Goal: Transaction & Acquisition: Purchase product/service

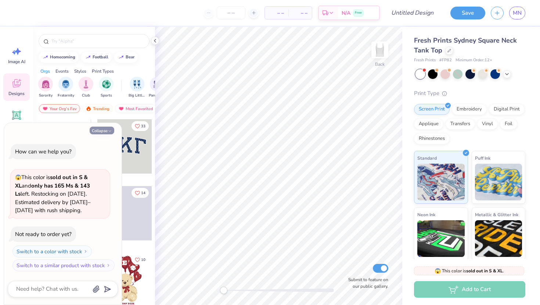
click at [102, 130] on button "Collapse" at bounding box center [102, 131] width 25 height 8
type textarea "x"
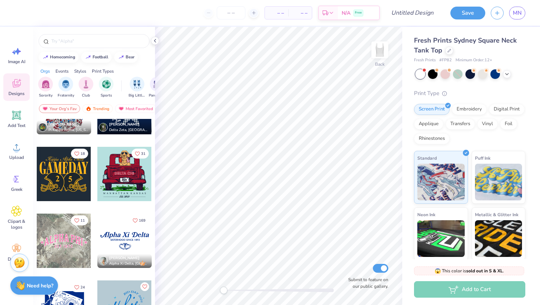
scroll to position [577, 0]
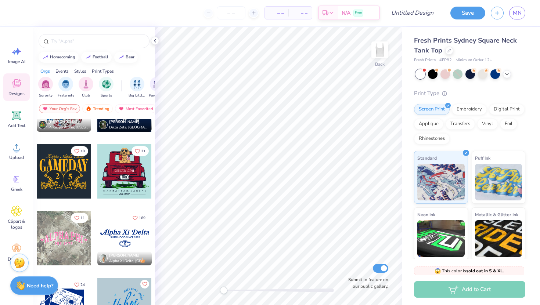
click at [65, 240] on div at bounding box center [64, 238] width 54 height 54
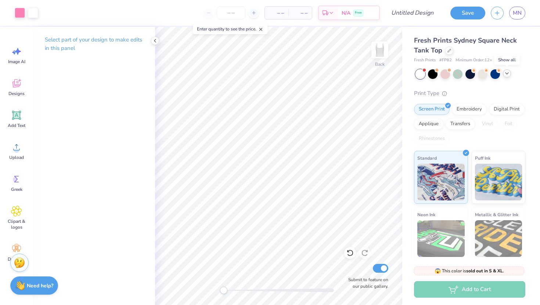
click at [508, 73] on polyline at bounding box center [506, 73] width 3 height 1
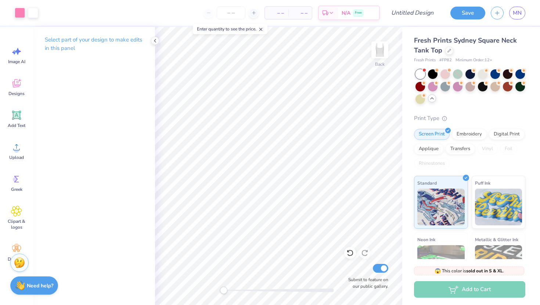
click at [262, 29] on line at bounding box center [261, 29] width 3 height 3
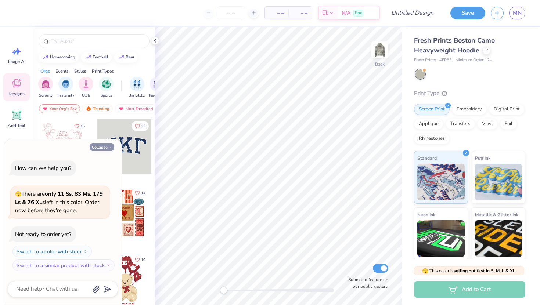
click at [104, 148] on button "Collapse" at bounding box center [102, 147] width 25 height 8
type textarea "x"
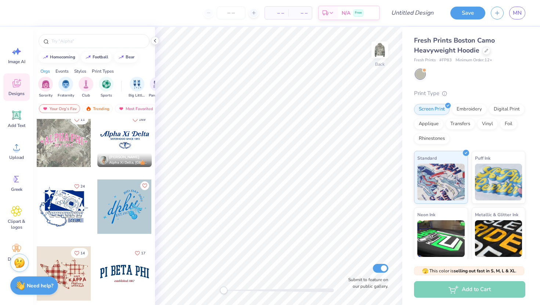
scroll to position [641, 0]
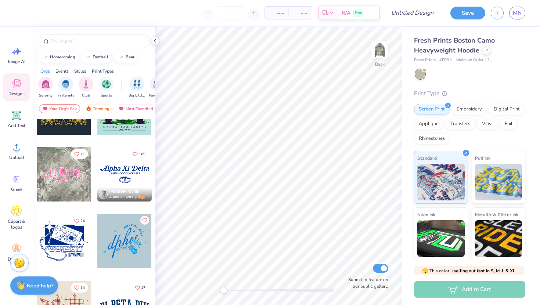
click at [68, 174] on div at bounding box center [64, 174] width 54 height 54
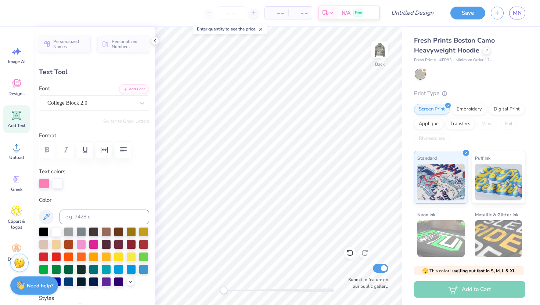
scroll to position [0, 1]
type textarea "kappa gamma"
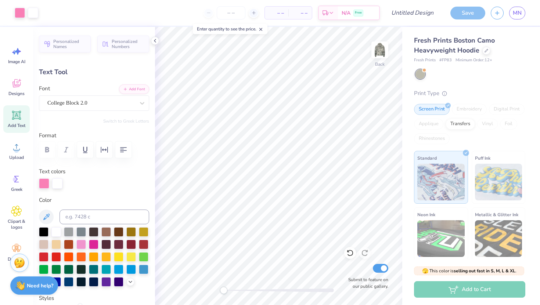
type input "16.08"
type input "4.37"
type input "2.75"
type input "11.69"
type input "3.18"
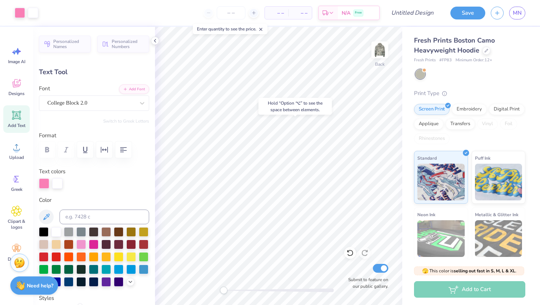
type input "3.99"
type input "5.48"
type input "0.98"
type input "6.34"
type input "11.69"
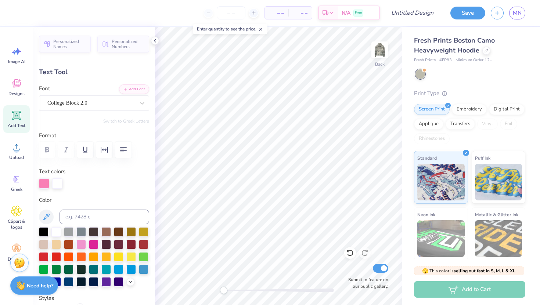
type input "3.18"
type input "3.20"
type input "5.48"
type input "0.98"
type input "6.34"
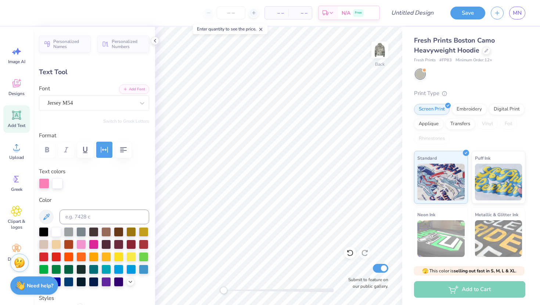
type textarea "e"
type textarea "delta"
type input "4.22"
type input "1.23"
type input "5.22"
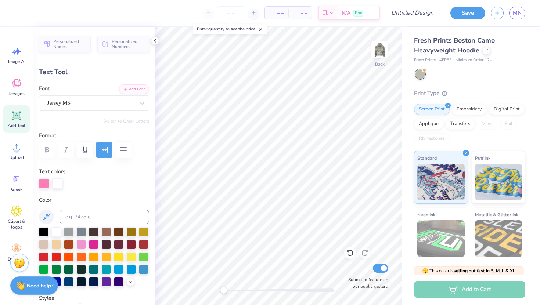
type input "1.53"
type input "5.76"
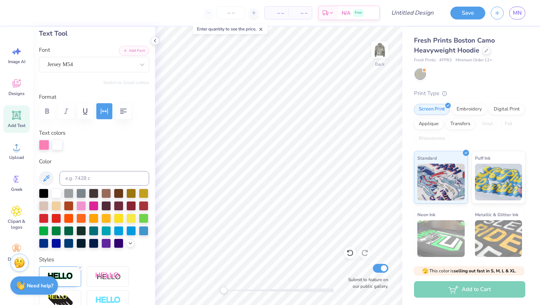
scroll to position [53, 0]
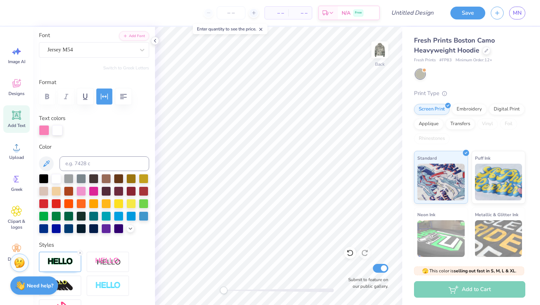
click at [108, 95] on icon "button" at bounding box center [104, 96] width 9 height 9
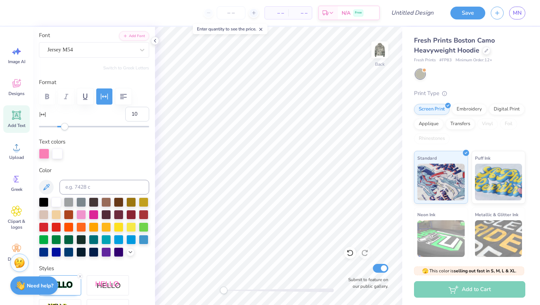
type input "11"
drag, startPoint x: 69, startPoint y: 123, endPoint x: 67, endPoint y: 133, distance: 10.2
click at [67, 133] on div "Personalized Names Personalized Numbers Text Tool Add Font Font Jersey M54 Swit…" at bounding box center [94, 166] width 122 height 278
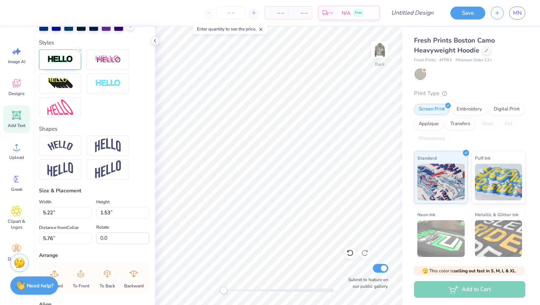
scroll to position [353, 0]
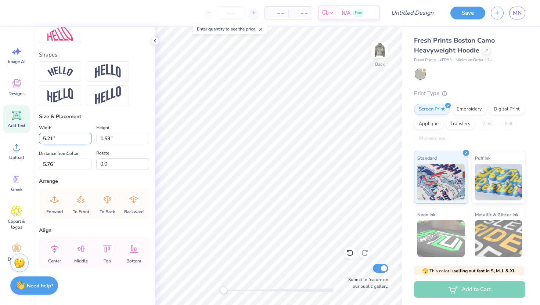
click at [90, 139] on input "5.21" at bounding box center [65, 138] width 53 height 11
click at [126, 118] on div "Size & Placement" at bounding box center [94, 117] width 110 height 8
type input "4.90"
type input "5.61"
click at [157, 42] on icon at bounding box center [155, 41] width 6 height 6
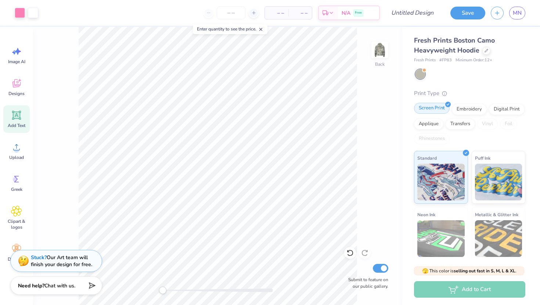
scroll to position [58, 0]
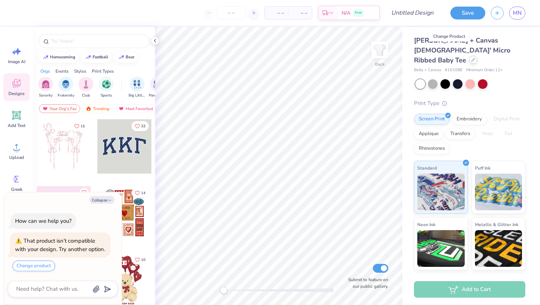
click at [472, 58] on icon at bounding box center [473, 59] width 3 height 3
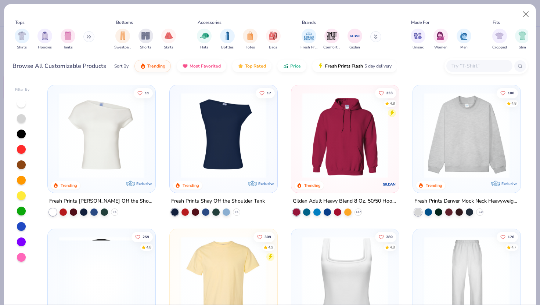
type textarea "x"
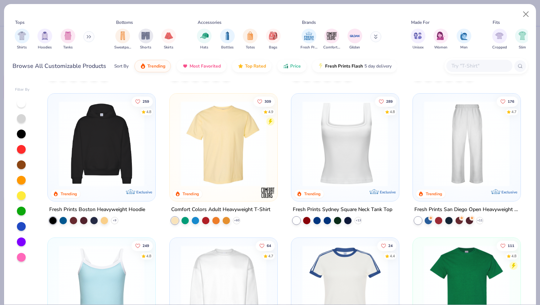
scroll to position [134, 0]
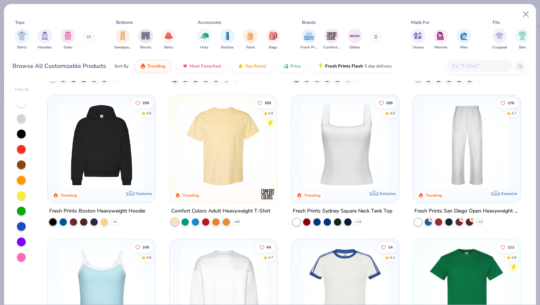
click at [481, 65] on input "text" at bounding box center [479, 66] width 57 height 8
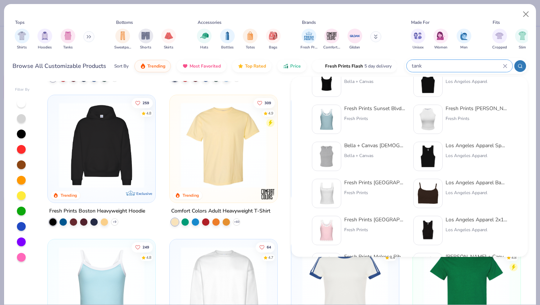
scroll to position [60, 0]
type input "tank"
click at [327, 190] on img at bounding box center [326, 193] width 23 height 23
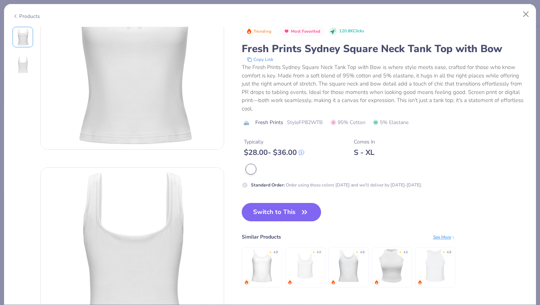
scroll to position [64, 0]
click at [283, 213] on button "Switch to This" at bounding box center [282, 212] width 80 height 18
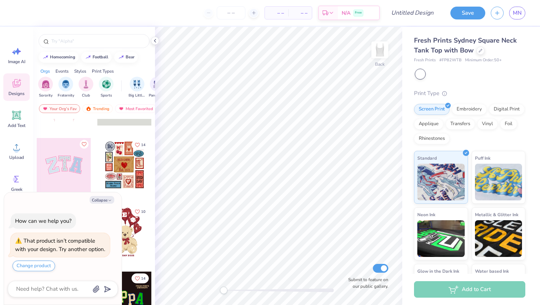
scroll to position [100, 0]
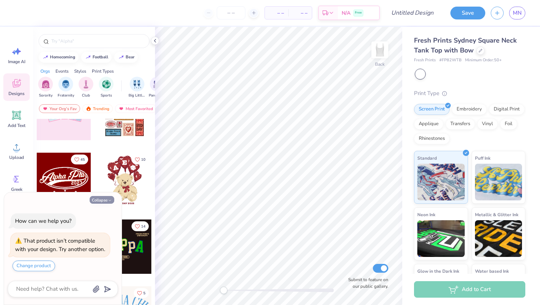
click at [99, 196] on button "Collapse" at bounding box center [102, 200] width 25 height 8
type textarea "x"
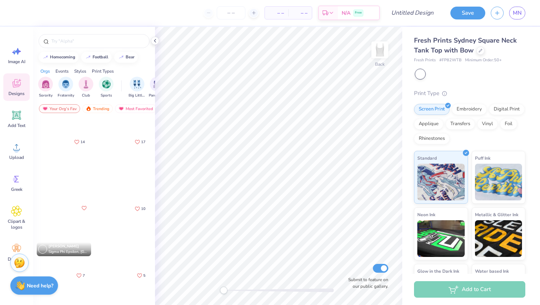
scroll to position [790, 0]
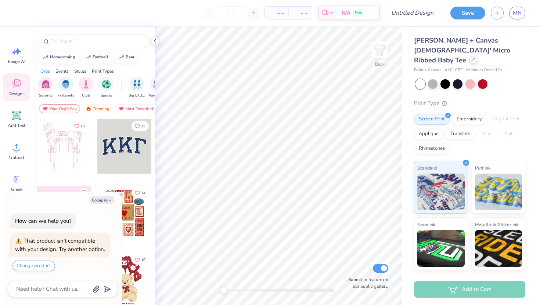
click at [469, 56] on div at bounding box center [473, 60] width 8 height 8
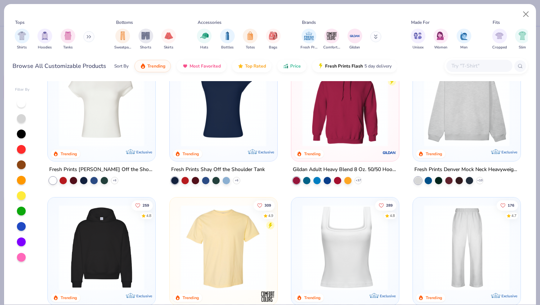
scroll to position [80, 0]
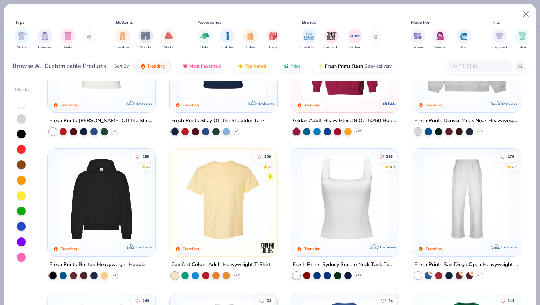
click at [332, 181] on img at bounding box center [345, 199] width 93 height 86
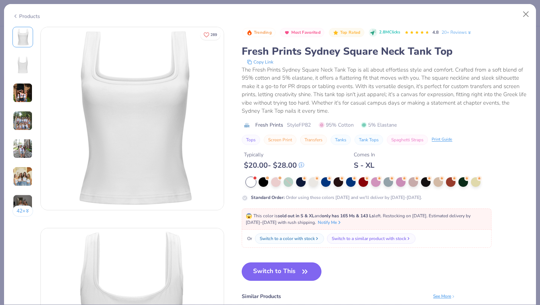
click at [281, 274] on button "Switch to This" at bounding box center [282, 272] width 80 height 18
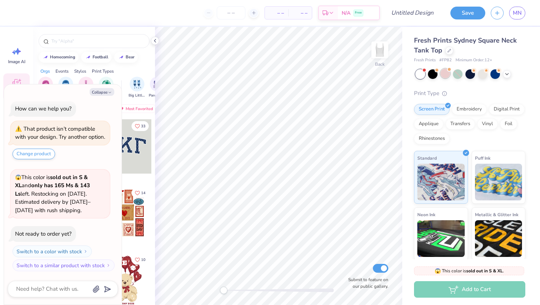
click at [447, 75] on div at bounding box center [445, 74] width 10 height 10
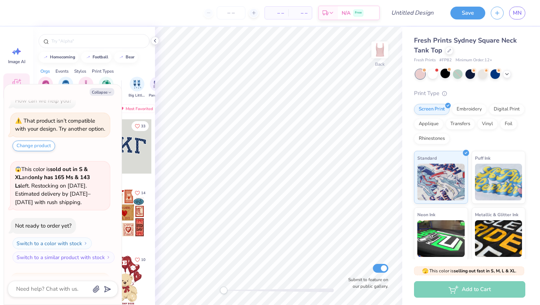
scroll to position [108, 0]
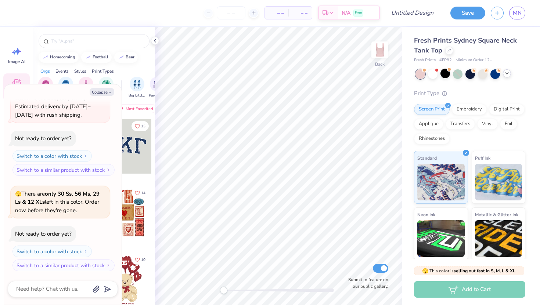
click at [509, 73] on icon at bounding box center [507, 74] width 6 height 6
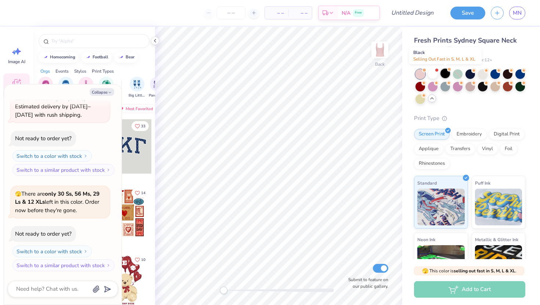
click at [445, 74] on div at bounding box center [445, 74] width 10 height 10
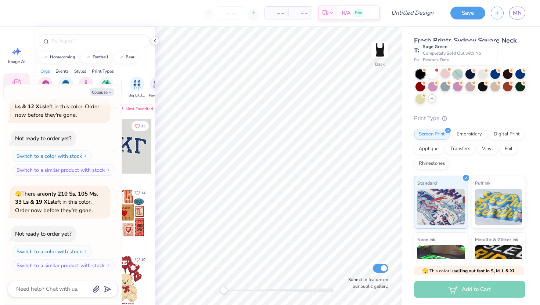
click at [460, 74] on div at bounding box center [458, 74] width 10 height 10
click at [482, 75] on div at bounding box center [483, 74] width 10 height 10
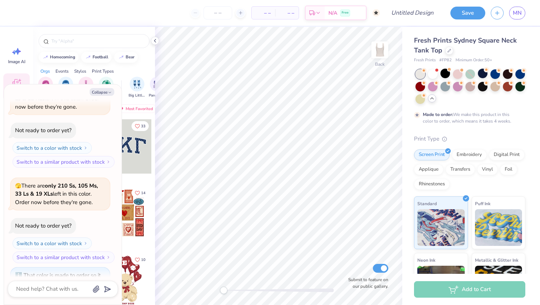
scroll to position [264, 0]
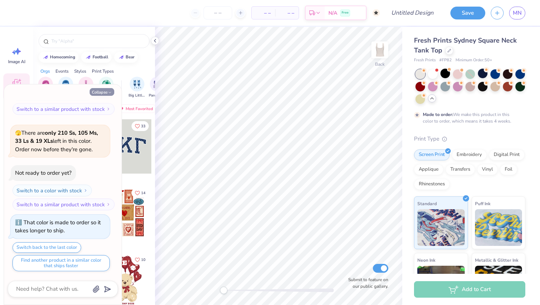
click at [103, 90] on button "Collapse" at bounding box center [102, 92] width 25 height 8
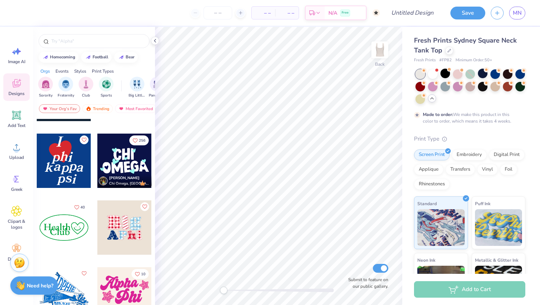
scroll to position [1325, 0]
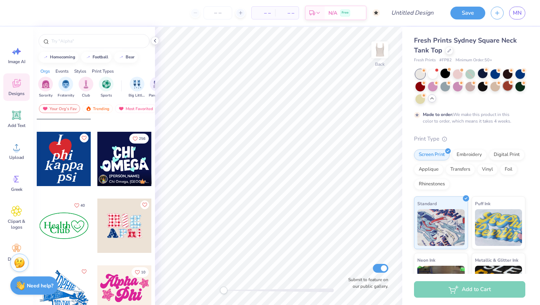
click at [504, 87] on div at bounding box center [508, 86] width 10 height 10
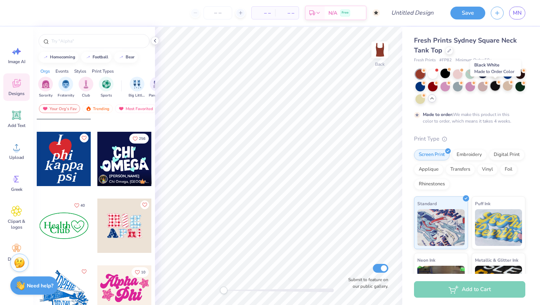
click at [494, 88] on div at bounding box center [495, 86] width 10 height 10
click at [481, 86] on div at bounding box center [483, 86] width 10 height 10
click at [470, 86] on div at bounding box center [470, 86] width 10 height 10
click at [458, 89] on div at bounding box center [458, 86] width 10 height 10
click at [468, 88] on div at bounding box center [470, 86] width 10 height 10
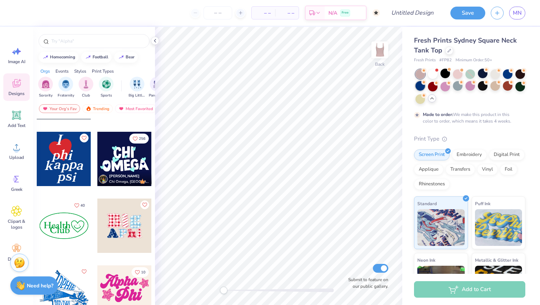
click at [423, 85] on div at bounding box center [420, 86] width 10 height 10
click at [422, 99] on div at bounding box center [420, 99] width 10 height 10
click at [527, 72] on div "Fresh Prints Sydney Square Neck Tank Top Fresh Prints # FP82 Minimum Order: 50 …" at bounding box center [471, 195] width 138 height 336
click at [518, 74] on div at bounding box center [520, 74] width 10 height 10
click at [512, 73] on div at bounding box center [508, 74] width 10 height 10
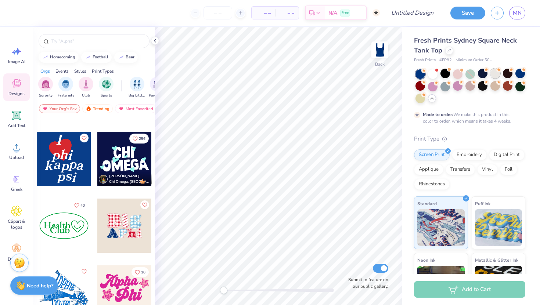
click at [492, 74] on div at bounding box center [495, 74] width 10 height 10
click at [481, 74] on div at bounding box center [483, 74] width 10 height 10
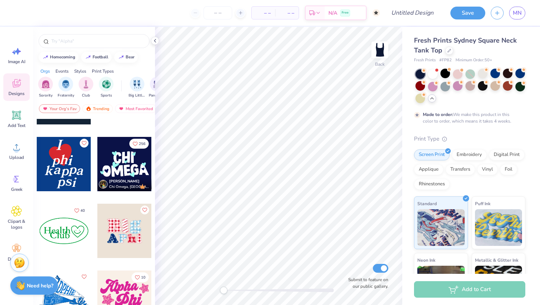
click at [89, 199] on div at bounding box center [63, 170] width 55 height 66
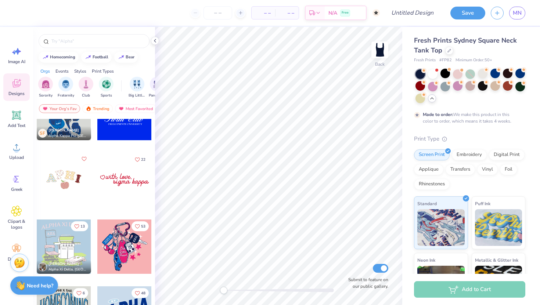
scroll to position [2043, 0]
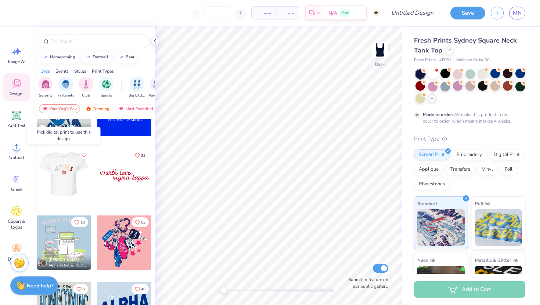
click at [81, 175] on div at bounding box center [63, 176] width 54 height 54
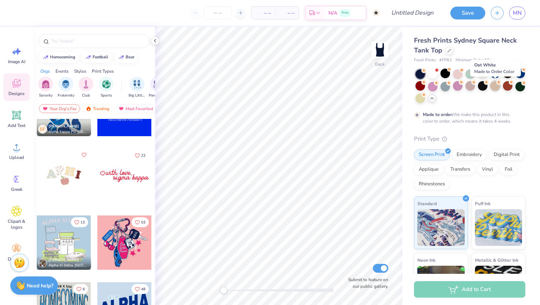
click at [497, 86] on div at bounding box center [495, 86] width 10 height 10
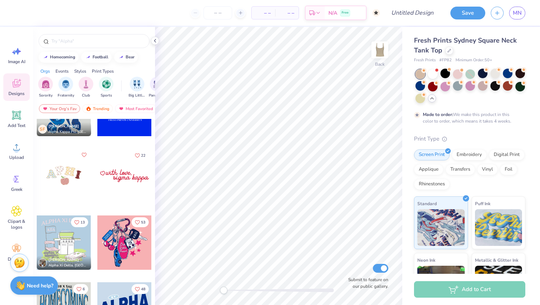
click at [419, 73] on div at bounding box center [420, 74] width 10 height 10
click at [433, 73] on div at bounding box center [433, 74] width 10 height 10
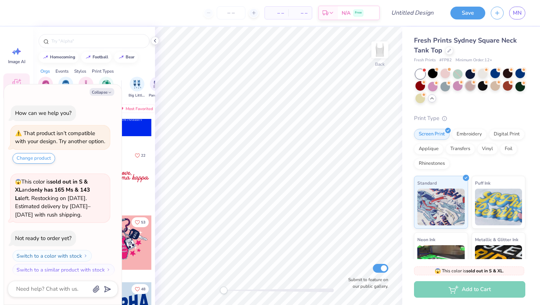
scroll to position [413, 0]
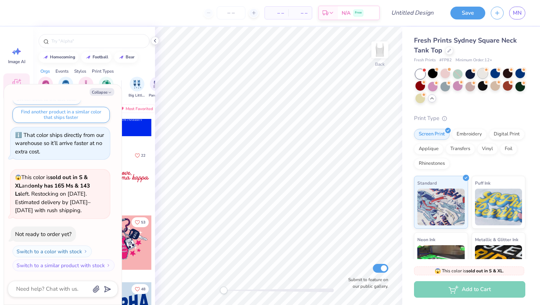
click at [487, 75] on div at bounding box center [483, 74] width 10 height 10
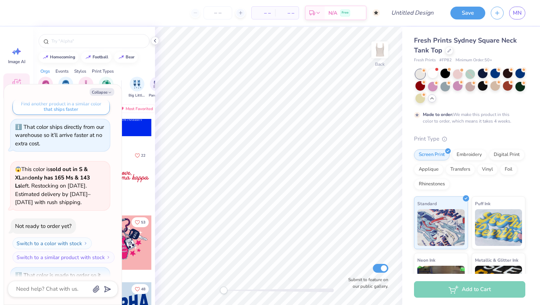
scroll to position [474, 0]
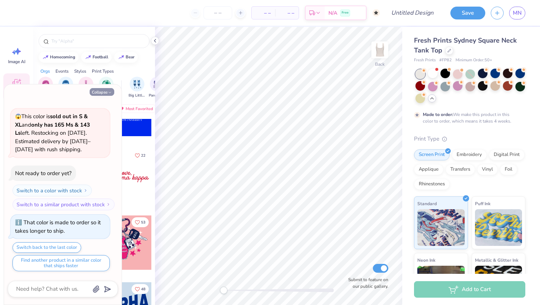
click at [105, 90] on button "Collapse" at bounding box center [102, 92] width 25 height 8
type textarea "x"
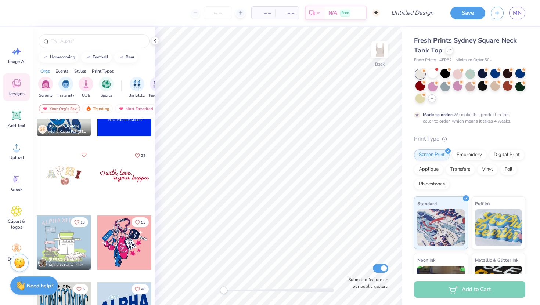
click at [57, 182] on div at bounding box center [64, 176] width 54 height 54
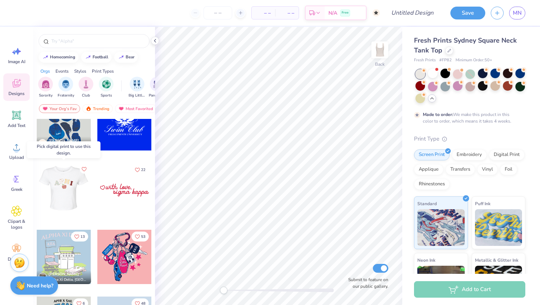
click at [74, 188] on div at bounding box center [63, 190] width 163 height 54
drag, startPoint x: 71, startPoint y: 187, endPoint x: 73, endPoint y: 197, distance: 10.0
click at [73, 197] on div at bounding box center [63, 190] width 163 height 54
click at [70, 199] on div at bounding box center [63, 190] width 163 height 54
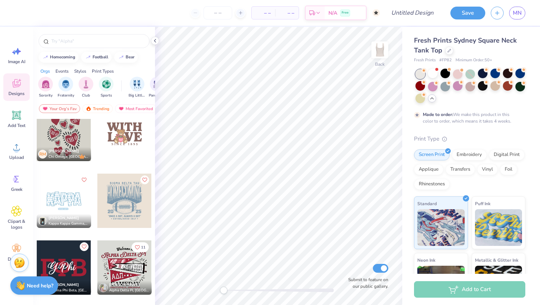
scroll to position [2266, 0]
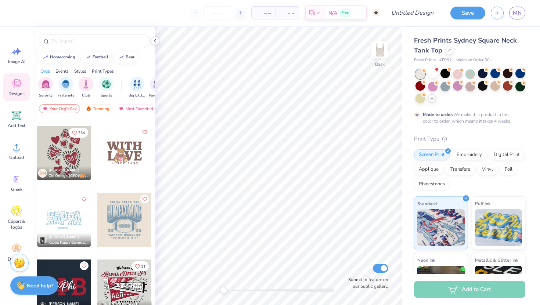
click at [127, 160] on div at bounding box center [124, 153] width 54 height 54
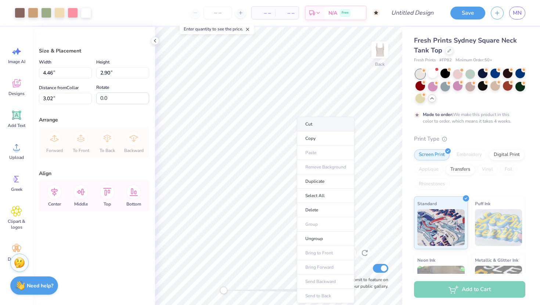
click at [316, 126] on li "Cut" at bounding box center [326, 124] width 58 height 15
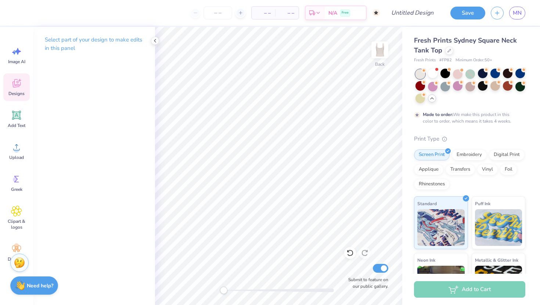
click at [15, 83] on icon at bounding box center [16, 83] width 11 height 11
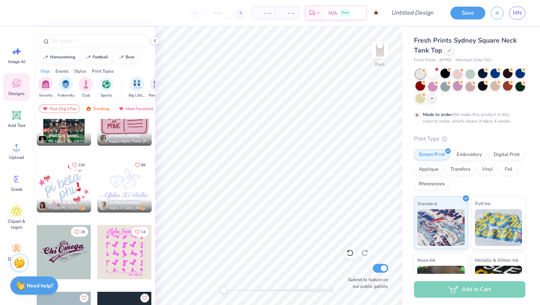
scroll to position [2904, 0]
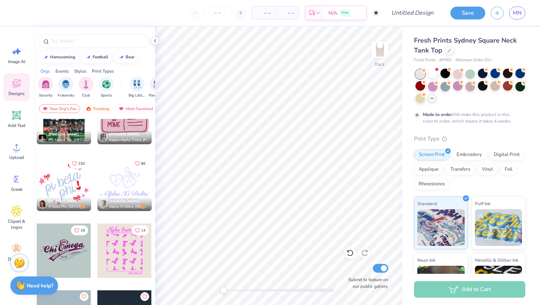
click at [133, 184] on div at bounding box center [124, 184] width 54 height 54
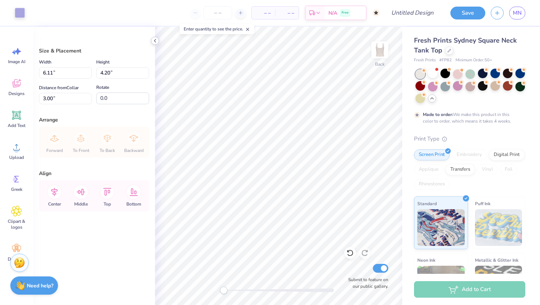
click at [155, 40] on icon at bounding box center [155, 41] width 6 height 6
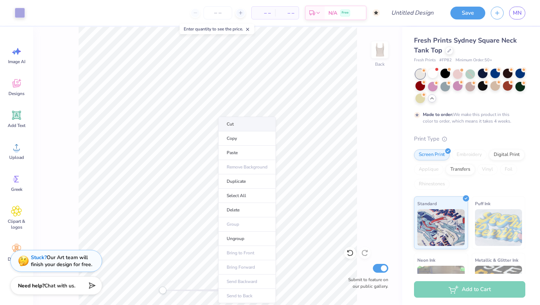
click at [242, 127] on li "Cut" at bounding box center [247, 124] width 58 height 15
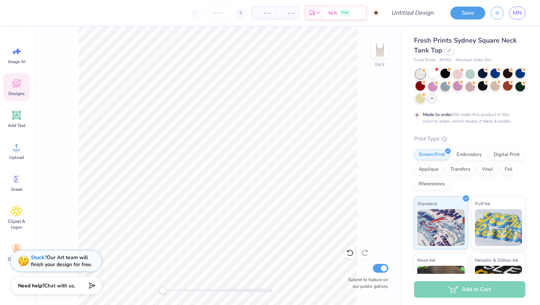
click at [20, 88] on icon at bounding box center [16, 83] width 11 height 11
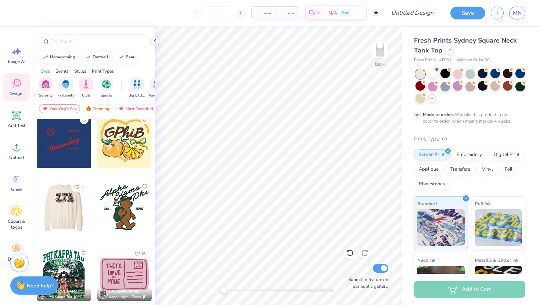
scroll to position [2747, 0]
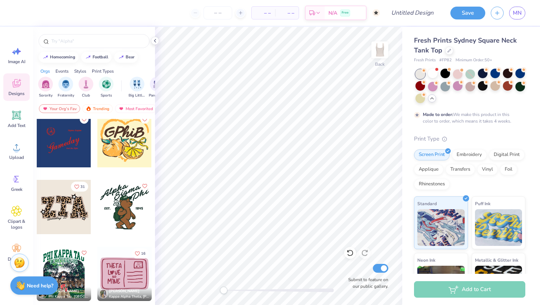
click at [59, 208] on div at bounding box center [64, 207] width 54 height 54
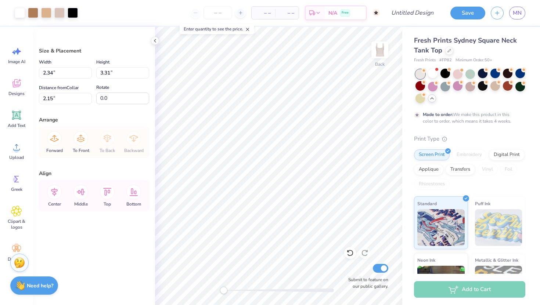
type input "2.06"
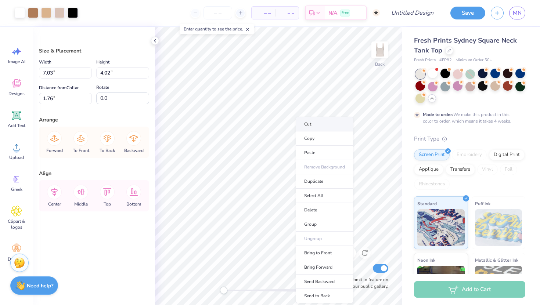
click at [321, 127] on li "Cut" at bounding box center [325, 124] width 58 height 15
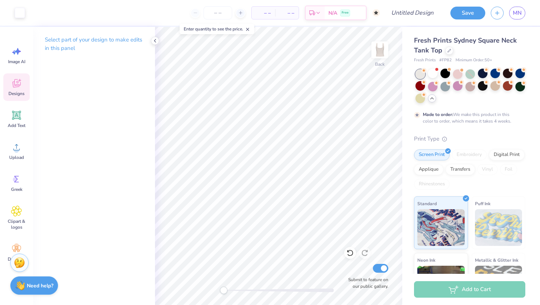
click at [24, 79] on div "Designs" at bounding box center [16, 87] width 26 height 28
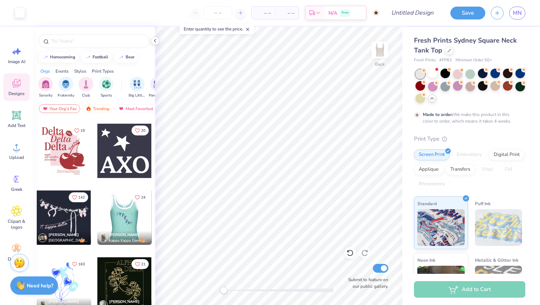
scroll to position [4477, 0]
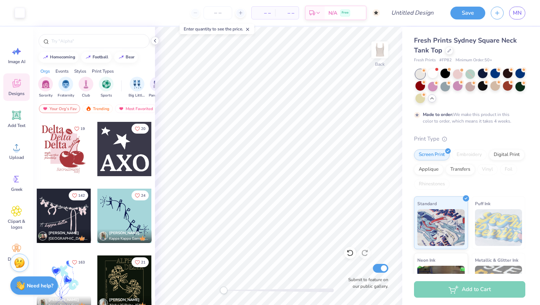
click at [79, 151] on div at bounding box center [64, 149] width 54 height 54
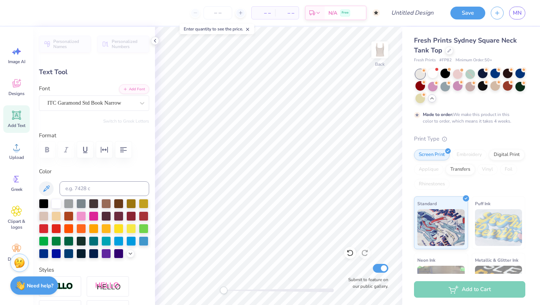
type textarea "Kappa"
type input "2.53"
type input "0.86"
type input "3.67"
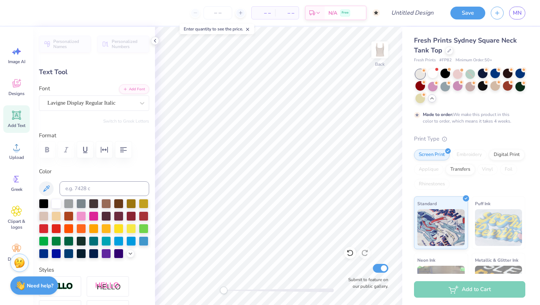
type textarea "Gamma"
type input "1.64"
type input "0.33"
type input "6.15"
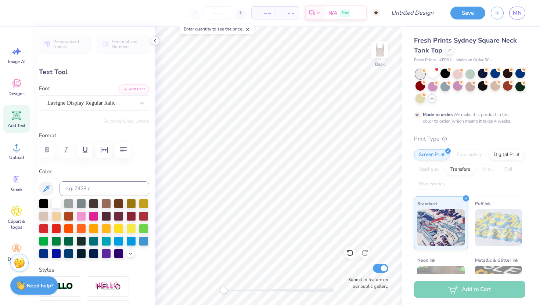
click at [407, 179] on div "Fresh Prints Sydney Square Neck Tank Top Fresh Prints # FP82 Minimum Order: 50 …" at bounding box center [471, 195] width 138 height 336
type input "0.68"
type input "0.24"
type input "5.88"
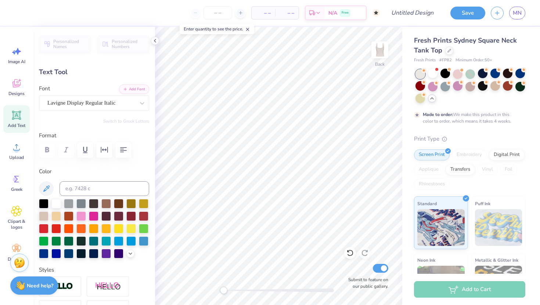
type textarea "sisterhood"
type input "1.64"
type input "0.33"
type input "6.15"
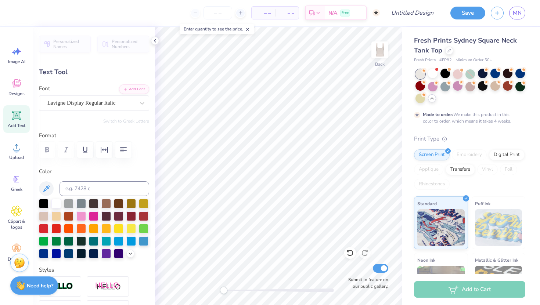
scroll to position [0, 1]
type textarea "a"
type textarea "service"
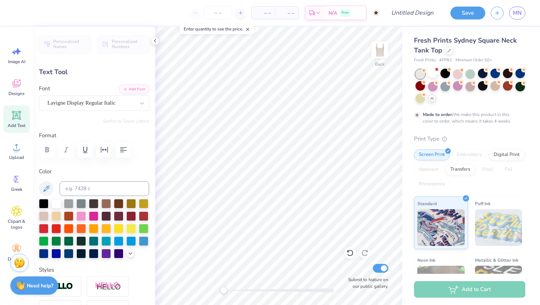
type input "1.43"
type input "6.48"
type textarea "f"
type textarea "o"
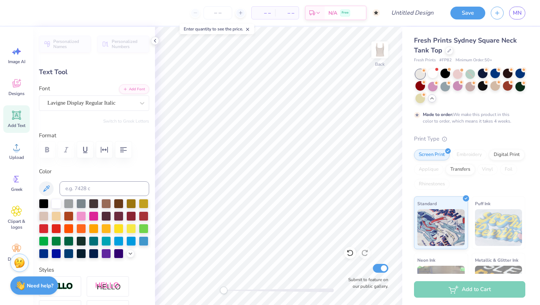
type textarea "professionalism"
type input "0.69"
type input "0.27"
type input "8.19"
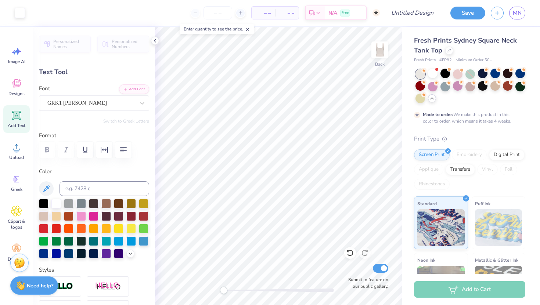
type input "0.47"
type input "0.37"
type input "3.31"
type input "28.9"
type textarea "k"
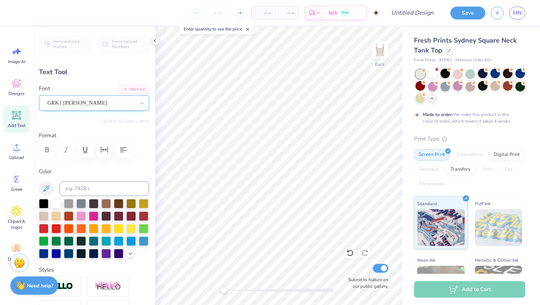
click at [115, 100] on div "GRK1 Albert" at bounding box center [91, 102] width 89 height 11
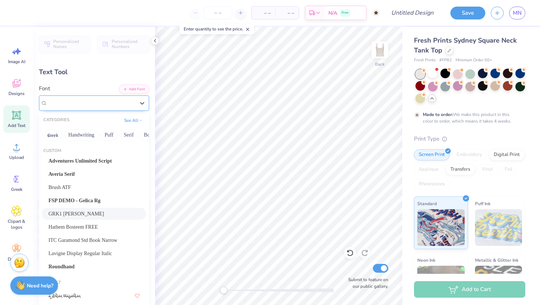
click at [115, 100] on div "GRK1 Albert" at bounding box center [90, 103] width 87 height 8
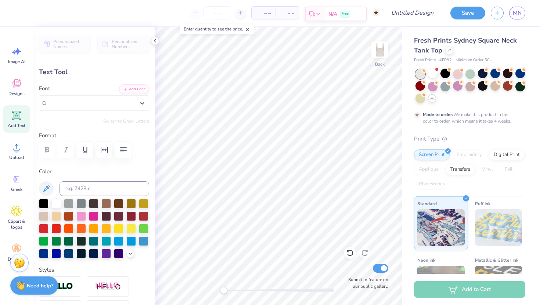
paste input "ΚΓΔ"
type input "ΚΓΔ"
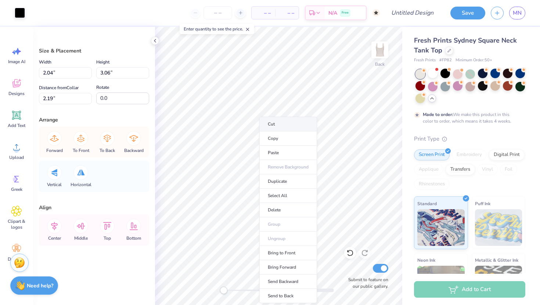
click at [275, 120] on li "Cut" at bounding box center [288, 124] width 58 height 15
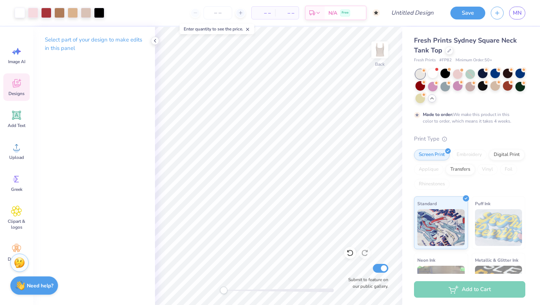
drag, startPoint x: 347, startPoint y: 252, endPoint x: 15, endPoint y: 86, distance: 371.4
click at [347, 252] on icon at bounding box center [347, 251] width 1 height 1
click at [351, 253] on icon at bounding box center [349, 252] width 7 height 7
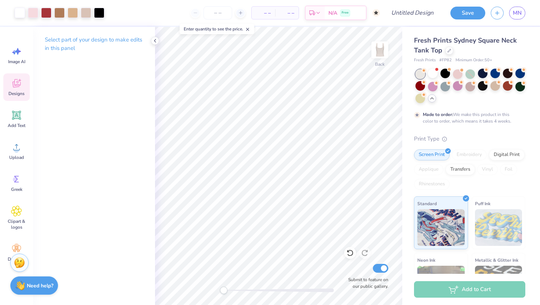
click at [348, 255] on icon at bounding box center [350, 253] width 6 height 7
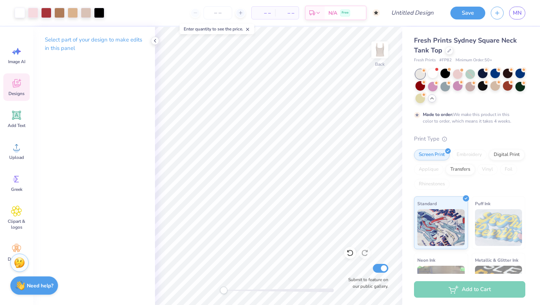
click at [348, 255] on icon at bounding box center [350, 253] width 6 height 7
click at [244, 289] on div at bounding box center [279, 291] width 110 height 4
click at [155, 42] on icon at bounding box center [155, 41] width 6 height 6
click at [15, 86] on icon at bounding box center [16, 85] width 7 height 6
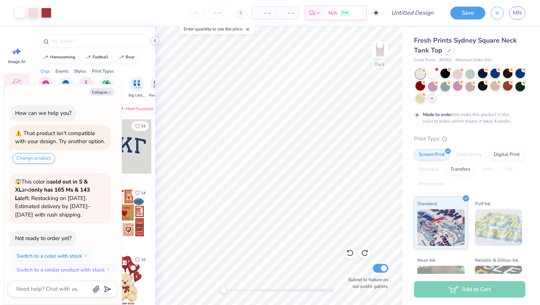
click at [156, 40] on icon at bounding box center [155, 41] width 6 height 6
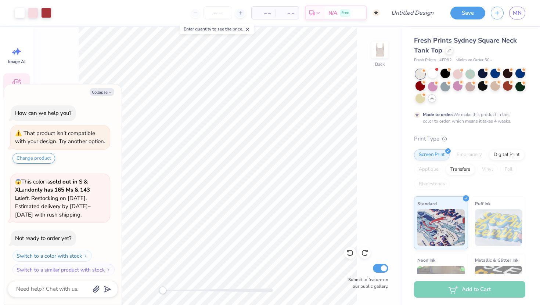
scroll to position [519, 0]
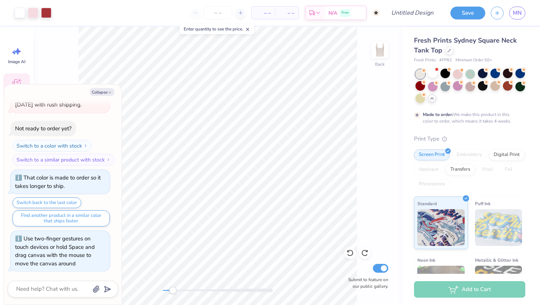
drag, startPoint x: 173, startPoint y: 291, endPoint x: 188, endPoint y: 291, distance: 15.1
click at [188, 291] on div at bounding box center [218, 291] width 110 height 4
click at [365, 253] on icon at bounding box center [364, 252] width 7 height 7
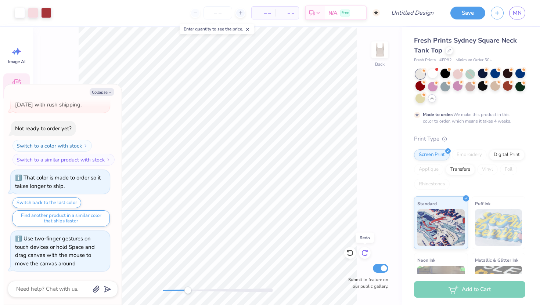
click at [365, 253] on icon at bounding box center [364, 252] width 7 height 7
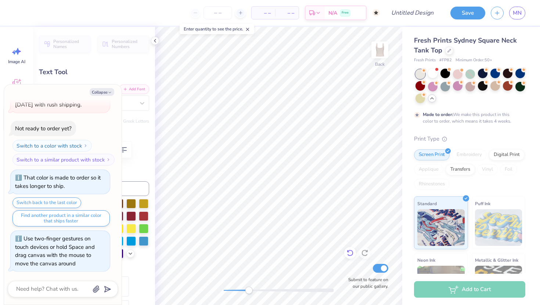
type textarea "x"
type input "0.47"
type input "0.37"
type input "3.31"
type input "28.9"
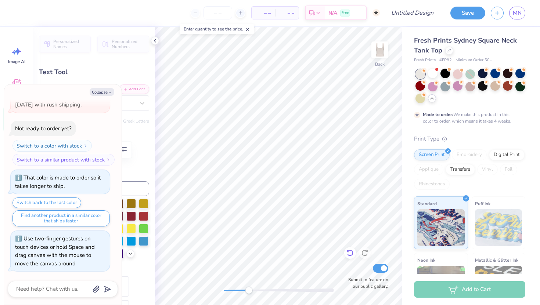
type textarea "x"
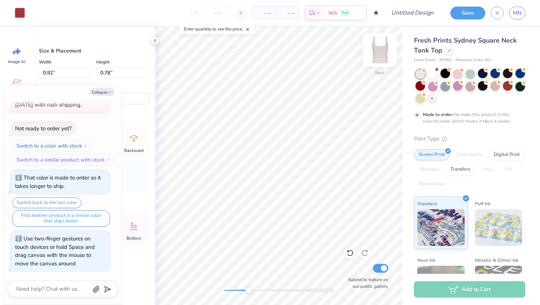
type textarea "x"
type input "2.04"
type input "3.06"
type input "2.19"
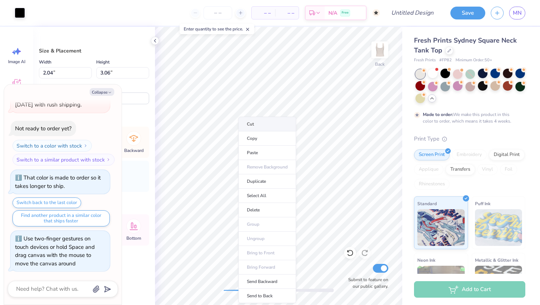
click at [267, 125] on li "Cut" at bounding box center [267, 124] width 58 height 15
click at [350, 256] on icon at bounding box center [349, 252] width 7 height 7
click at [352, 254] on icon at bounding box center [349, 252] width 7 height 7
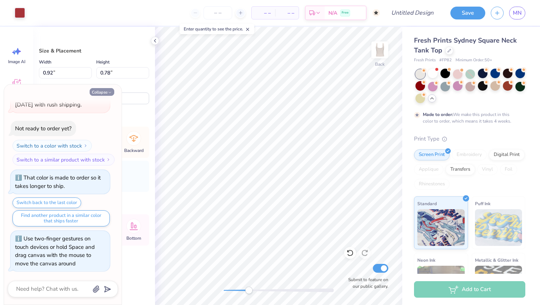
click at [352, 254] on icon at bounding box center [349, 252] width 7 height 7
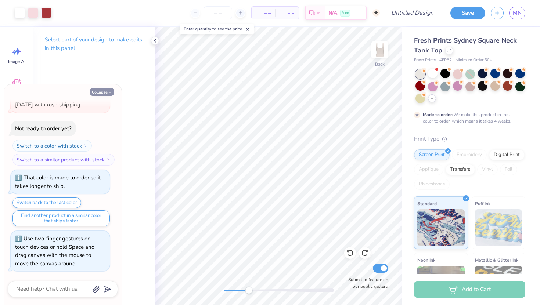
click at [104, 91] on button "Collapse" at bounding box center [102, 92] width 25 height 8
type textarea "x"
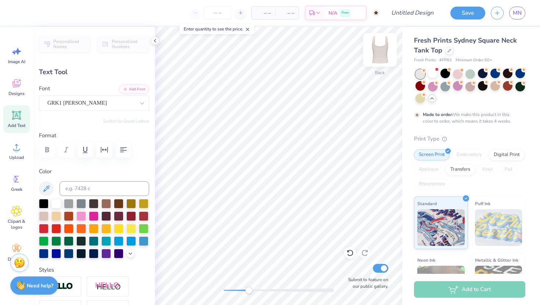
paste textarea
click at [99, 105] on div "GRK1 Albert" at bounding box center [91, 102] width 89 height 11
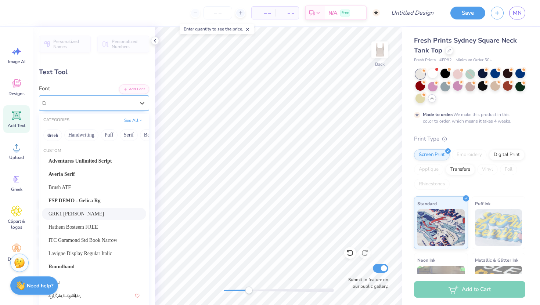
click at [99, 105] on div "GRK1 Albert" at bounding box center [90, 103] width 87 height 8
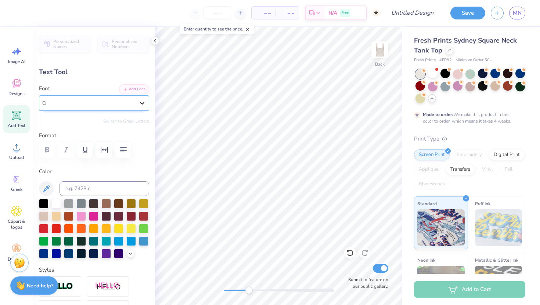
type input "K"
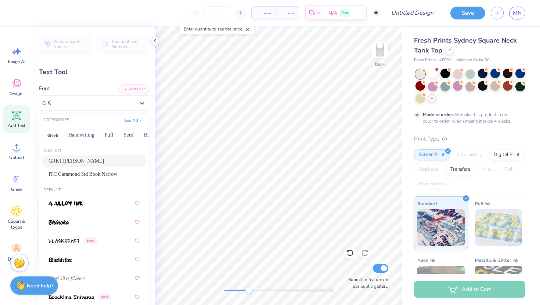
click at [108, 166] on div "GRK1 Albert" at bounding box center [94, 161] width 104 height 12
type input "K"
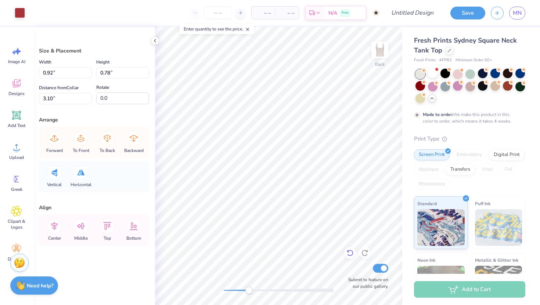
click at [350, 253] on icon at bounding box center [349, 252] width 7 height 7
click at [349, 253] on icon at bounding box center [349, 252] width 7 height 7
click at [350, 255] on icon at bounding box center [349, 252] width 7 height 7
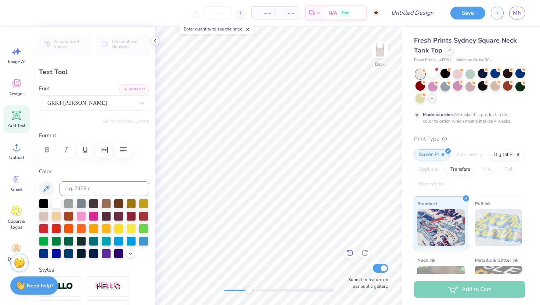
type textarea "KGD"
type input "0.0"
type input "0.42"
type input "0.38"
type input "3.31"
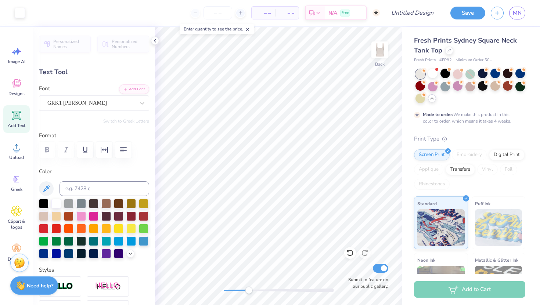
type input "28.9"
type input "0.46"
type input "0.41"
type input "3.29"
type input "0.0"
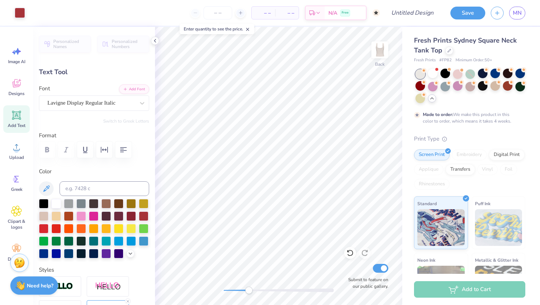
type input "0.69"
type input "0.27"
type input "8.16"
type input "2.77"
type input "0.37"
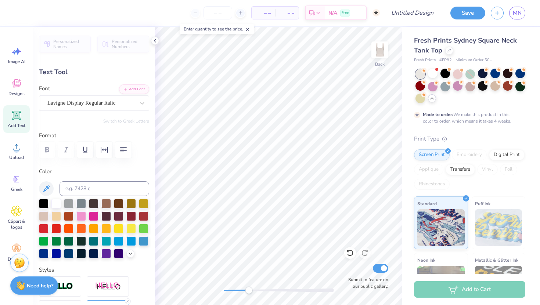
type input "7.78"
type input "0.69"
type input "0.27"
type input "8.16"
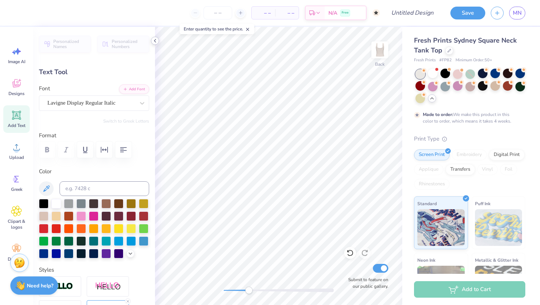
click at [154, 40] on icon at bounding box center [155, 41] width 6 height 6
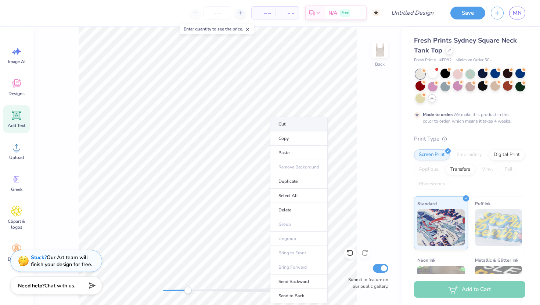
click at [293, 127] on li "Cut" at bounding box center [299, 124] width 58 height 15
drag, startPoint x: 187, startPoint y: 290, endPoint x: 169, endPoint y: 293, distance: 18.5
click at [169, 293] on div "Accessibility label" at bounding box center [167, 290] width 7 height 7
click at [178, 288] on div at bounding box center [218, 290] width 110 height 7
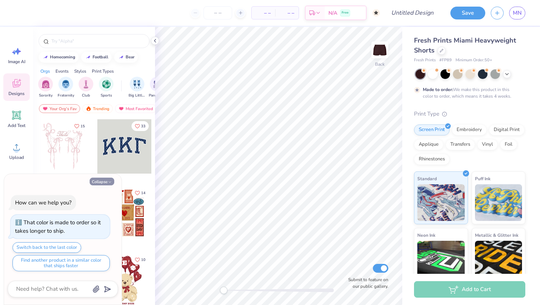
click at [106, 180] on button "Collapse" at bounding box center [102, 182] width 25 height 8
type textarea "x"
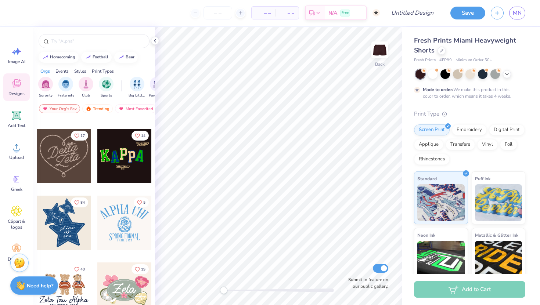
scroll to position [182, 0]
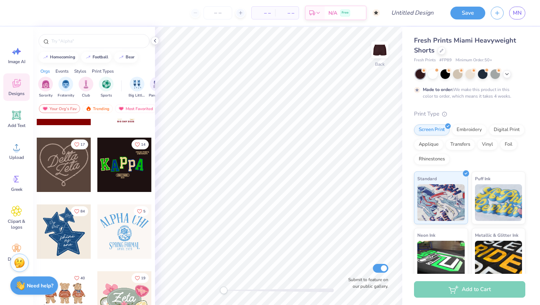
click at [80, 243] on div at bounding box center [64, 232] width 54 height 54
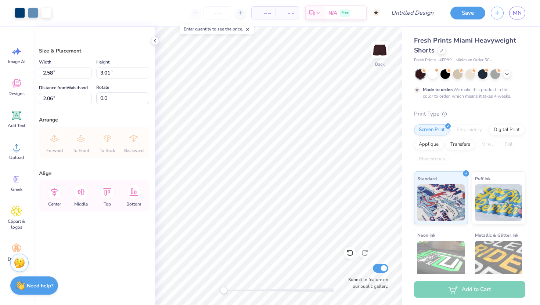
type input "2.58"
type input "3.01"
type input "3.25"
type input "4.85"
type input "5.66"
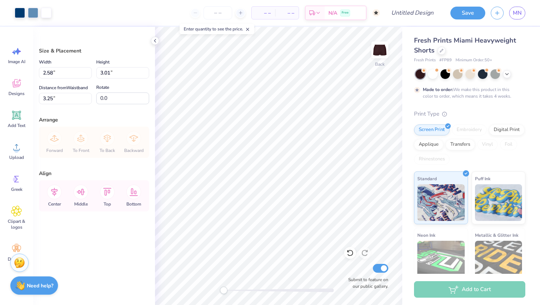
type input "3.26"
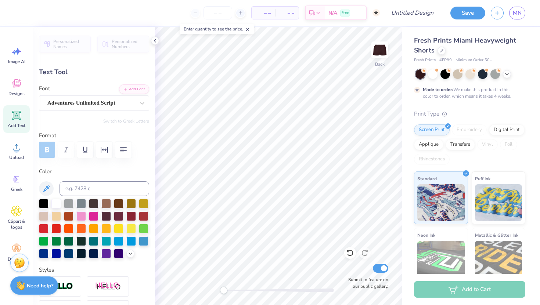
type input "0.0"
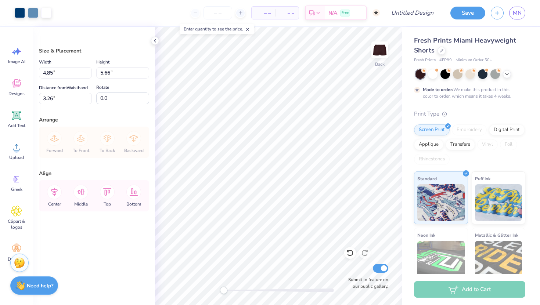
type input "4.34"
type input "2.54"
type input "2.96"
type input "7.04"
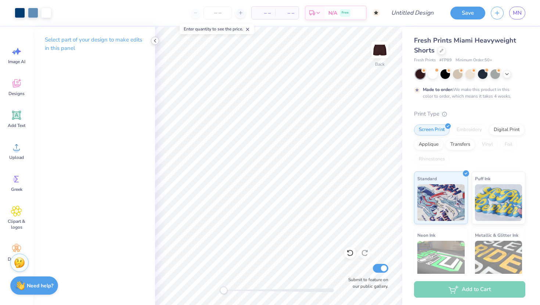
click at [151, 40] on div at bounding box center [155, 41] width 8 height 8
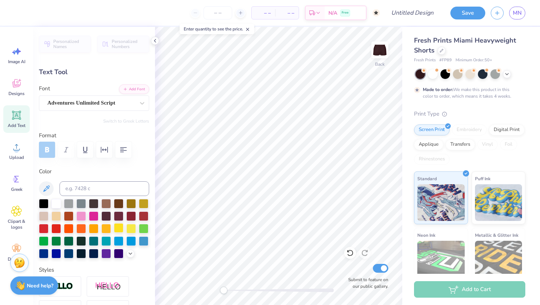
click at [116, 227] on div "– – Per Item – – Total Est. Delivery N/A Free Design Title Save MN Image AI Des…" at bounding box center [270, 152] width 540 height 305
type input "8.11"
click at [156, 42] on icon at bounding box center [155, 41] width 6 height 6
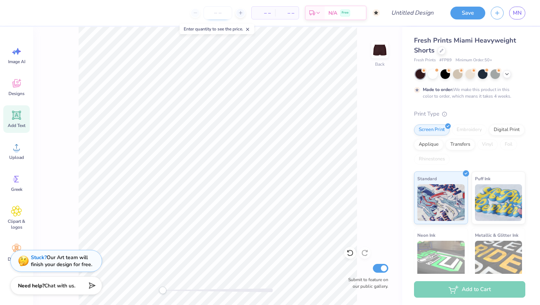
click at [214, 17] on input "number" at bounding box center [218, 12] width 29 height 13
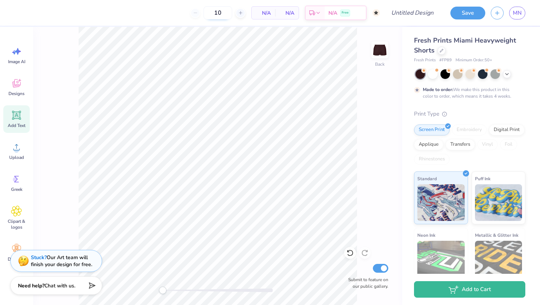
type input "50"
click at [519, 11] on span "MN" at bounding box center [517, 13] width 9 height 8
